Goal: Task Accomplishment & Management: Manage account settings

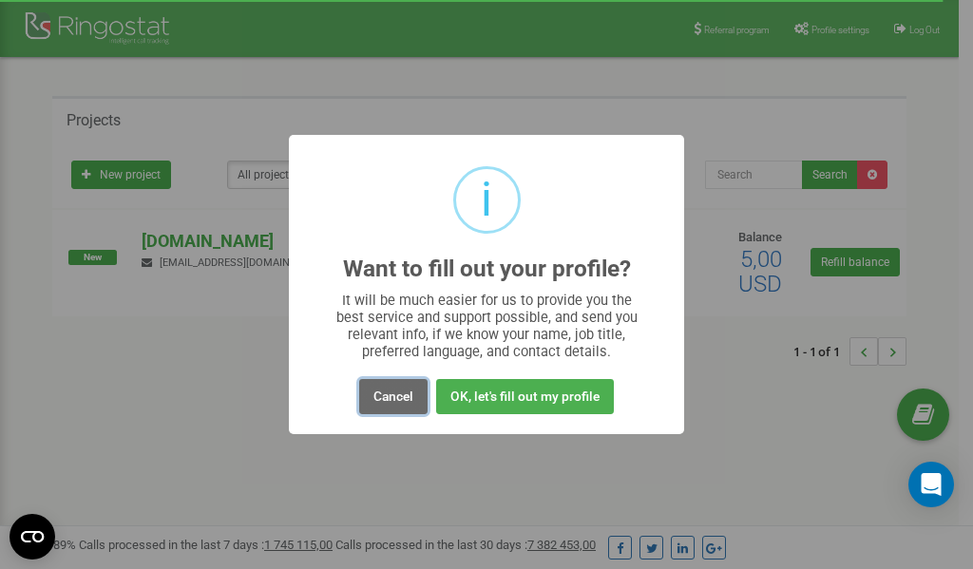
click at [387, 391] on button "Cancel" at bounding box center [393, 396] width 68 height 35
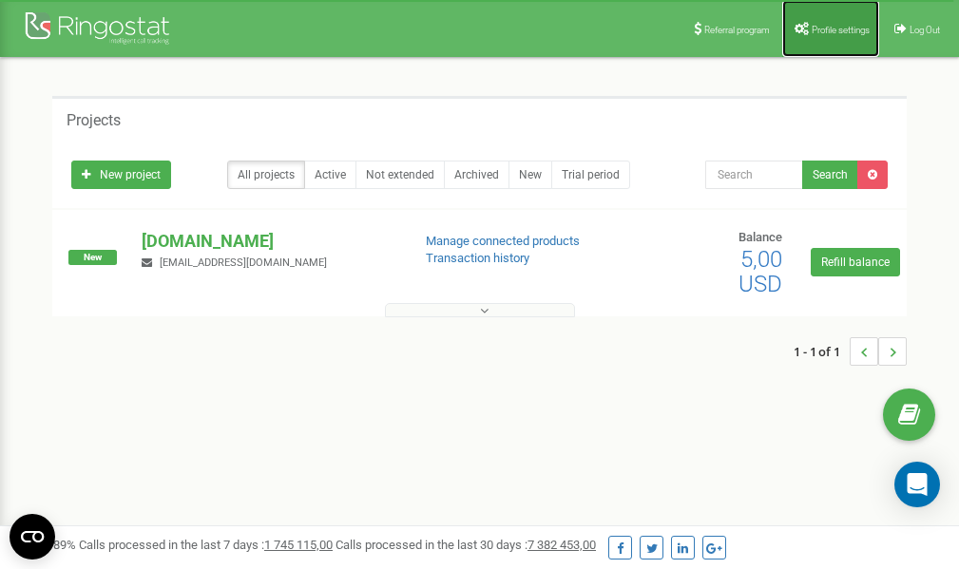
click at [852, 30] on span "Profile settings" at bounding box center [840, 30] width 58 height 10
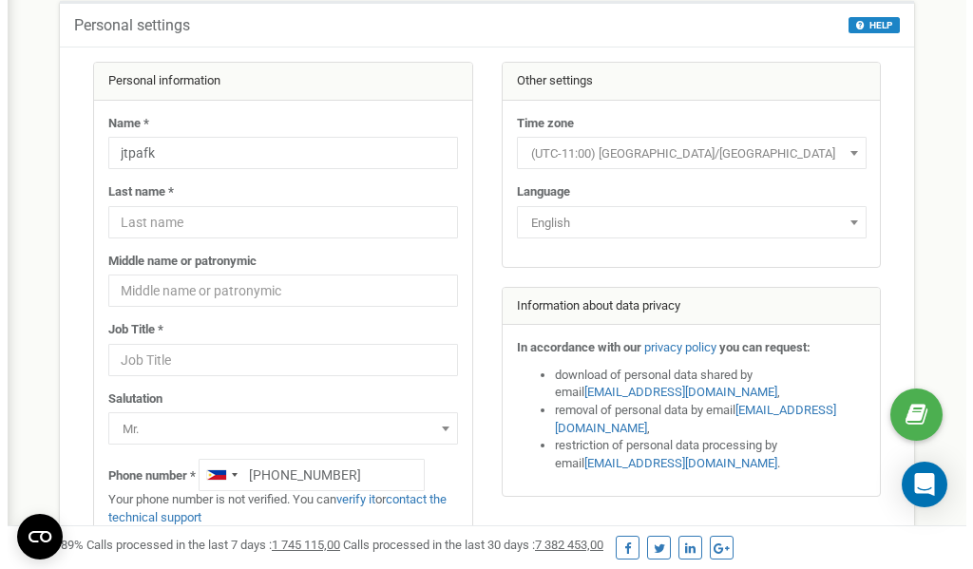
scroll to position [95, 0]
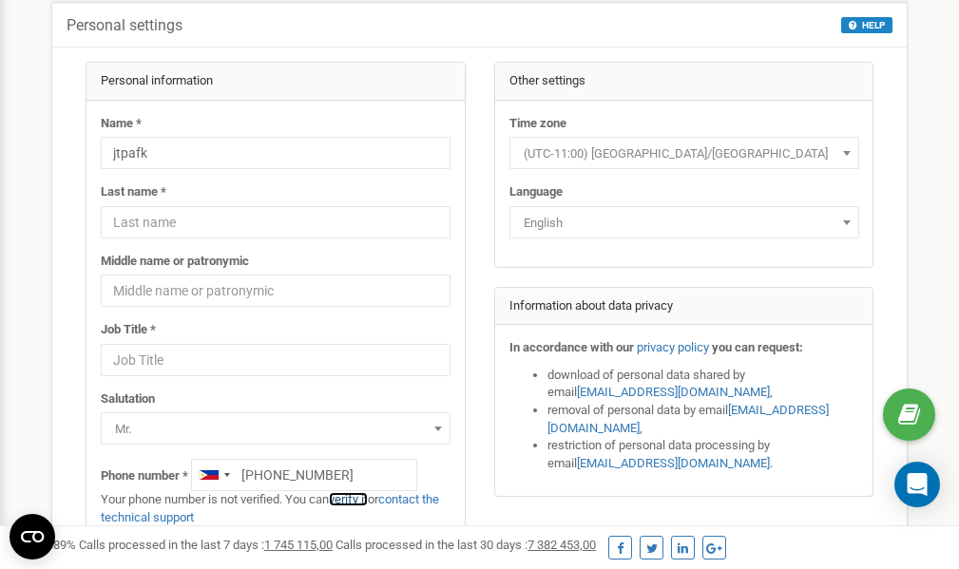
click at [357, 499] on link "verify it" at bounding box center [348, 499] width 39 height 14
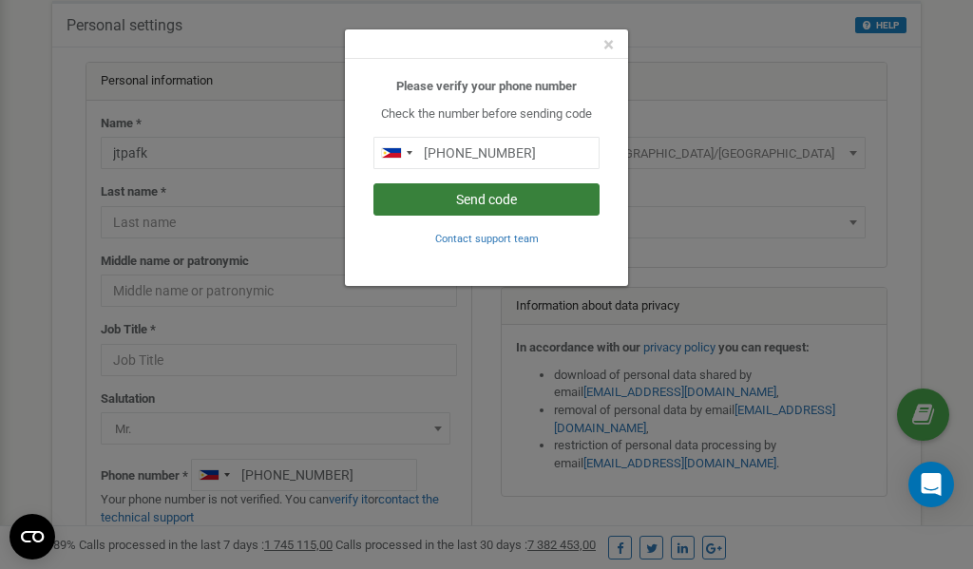
click at [472, 202] on button "Send code" at bounding box center [486, 199] width 226 height 32
